Goal: Check status: Check status

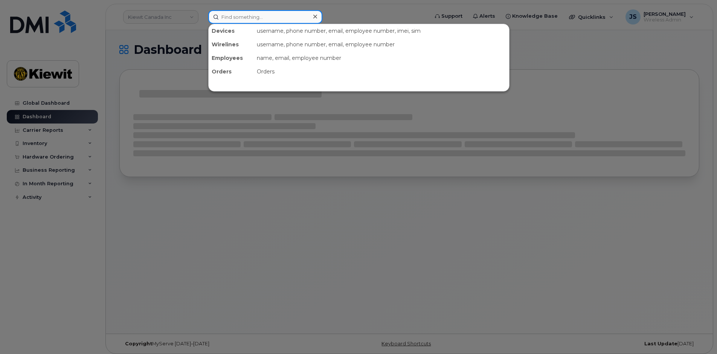
click at [243, 15] on input at bounding box center [265, 17] width 114 height 14
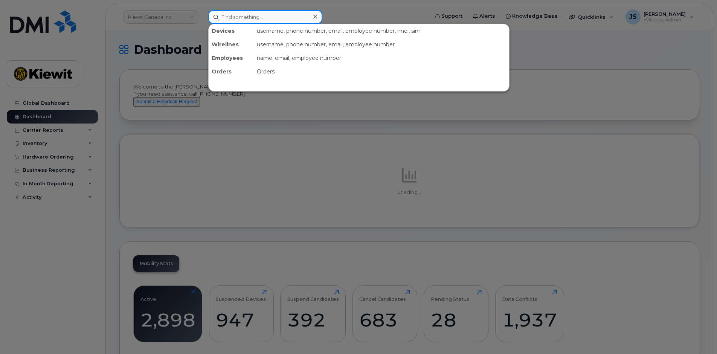
paste input "300828"
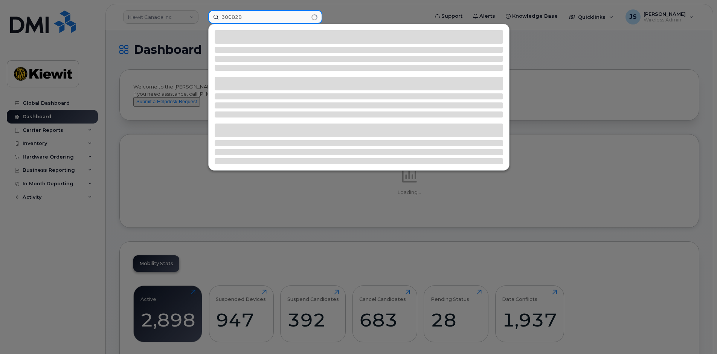
type input "300828"
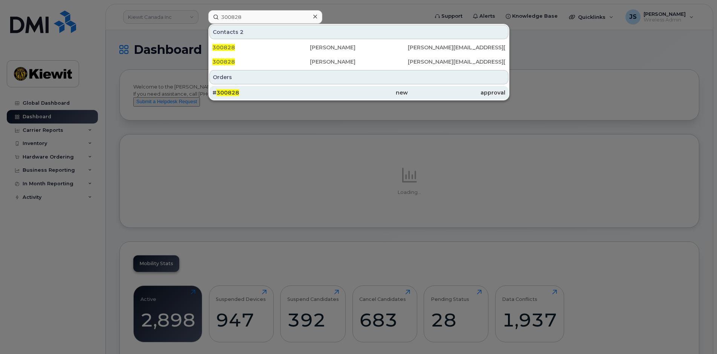
click at [229, 93] on span "300828" at bounding box center [228, 92] width 23 height 7
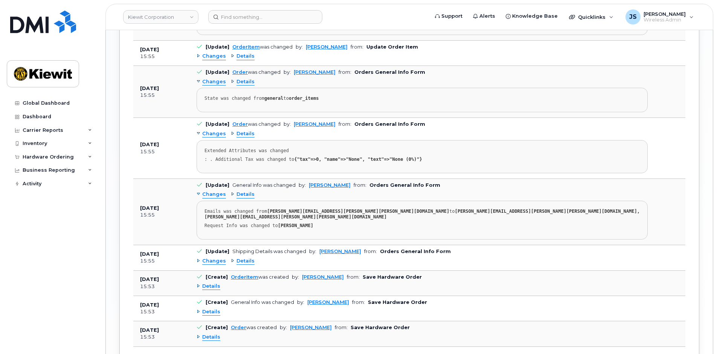
scroll to position [844, 0]
